Goal: Find specific page/section: Find specific page/section

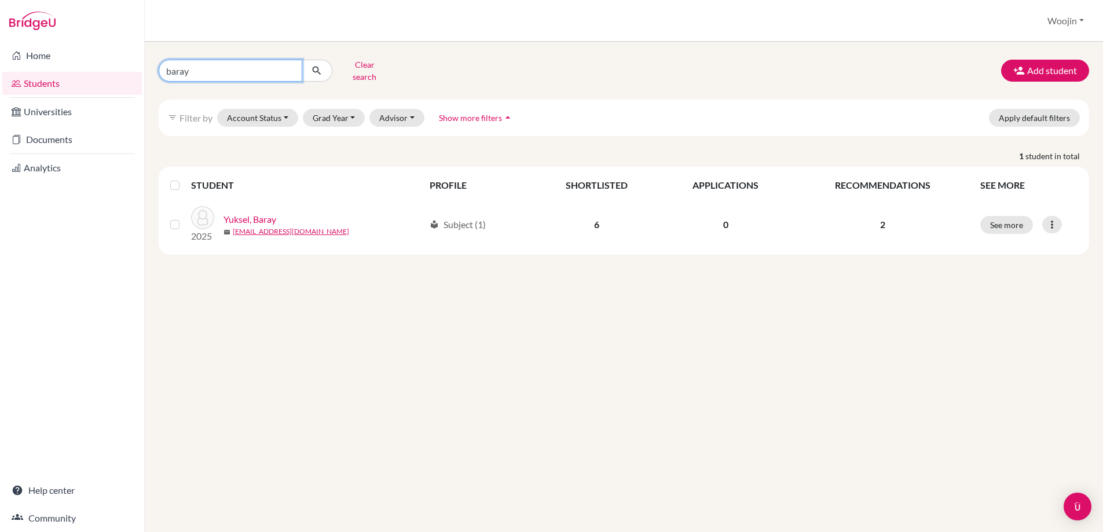
click at [259, 68] on input "baray" at bounding box center [231, 71] width 144 height 22
click at [229, 66] on input "[PERSON_NAME]" at bounding box center [231, 71] width 144 height 22
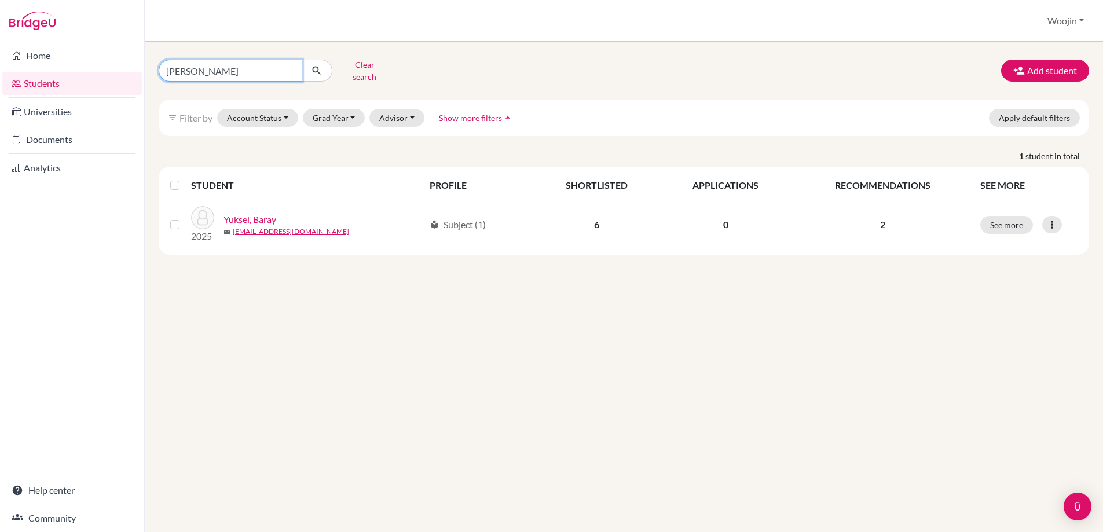
click at [221, 65] on input "[PERSON_NAME]" at bounding box center [231, 71] width 144 height 22
click at [246, 68] on input "[PERSON_NAME]" at bounding box center [231, 71] width 144 height 22
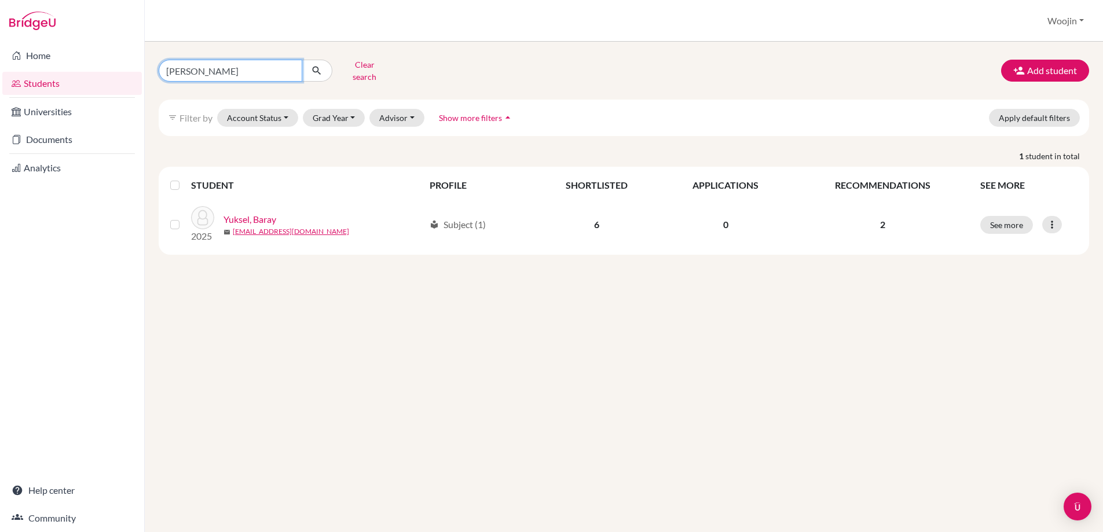
click at [246, 68] on input "[PERSON_NAME]" at bounding box center [231, 71] width 144 height 22
type input "Wan kin"
click at [308, 68] on button "submit" at bounding box center [317, 71] width 31 height 22
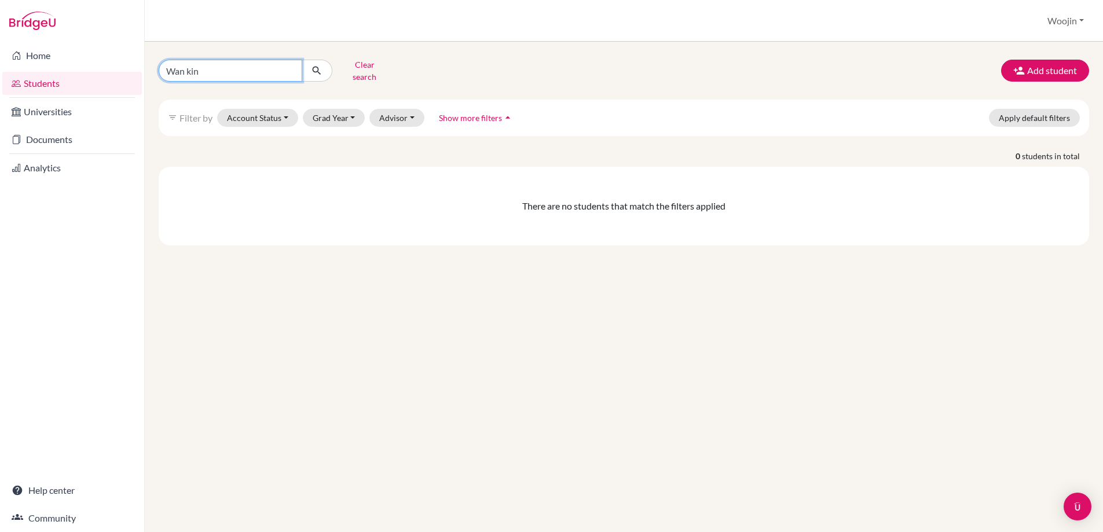
click at [300, 71] on input "Wan kin" at bounding box center [231, 71] width 144 height 22
click at [295, 71] on input "Wan kin" at bounding box center [231, 71] width 144 height 22
type input "[PERSON_NAME]"
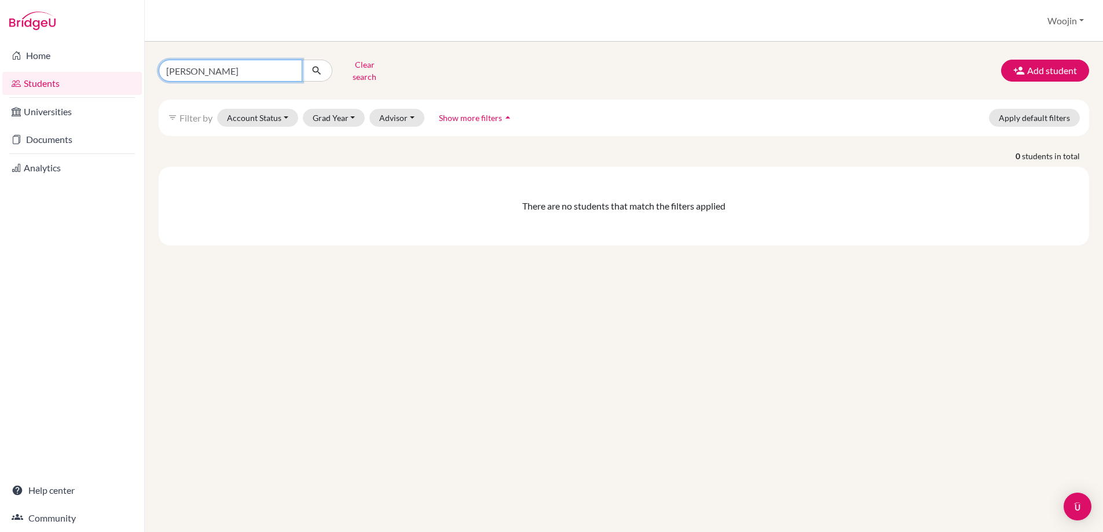
click button "submit" at bounding box center [317, 71] width 31 height 22
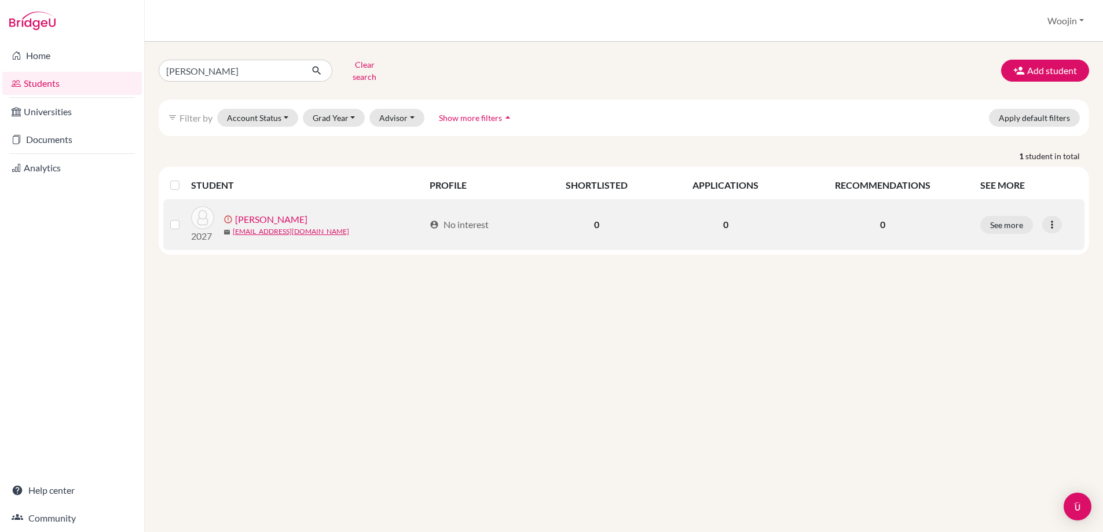
click at [291, 213] on link "[PERSON_NAME]" at bounding box center [271, 220] width 72 height 14
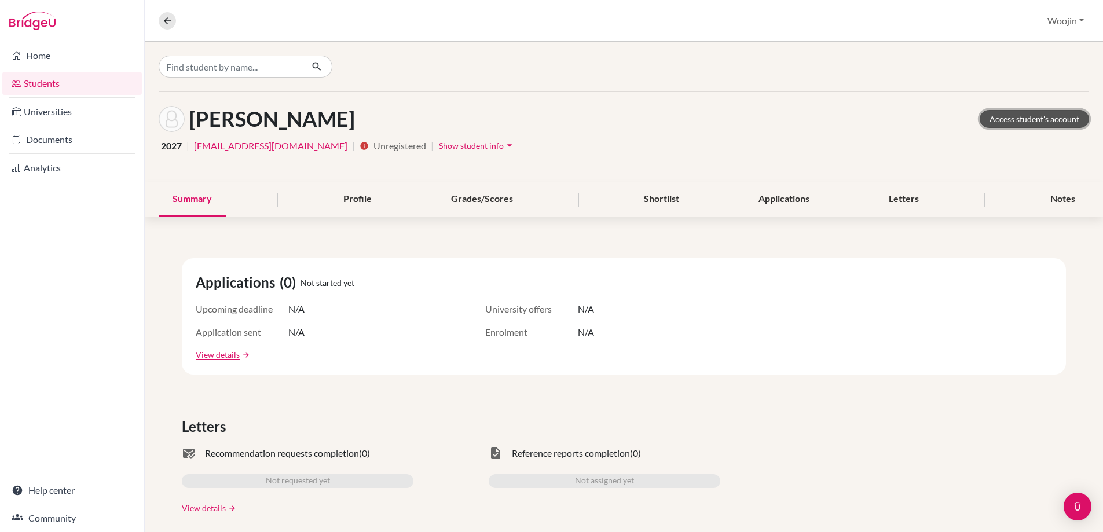
click at [1009, 113] on link "Access student's account" at bounding box center [1034, 119] width 109 height 18
